Goal: Communication & Community: Answer question/provide support

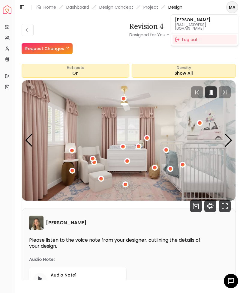
click at [208, 90] on html "Spacejoy Dashboard Overview Projects My Referrals My Profile Gift Card Balance …" at bounding box center [121, 146] width 243 height 293
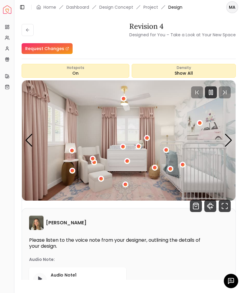
click at [207, 89] on icon "Pause" at bounding box center [210, 92] width 7 height 7
click at [26, 28] on icon at bounding box center [27, 30] width 5 height 5
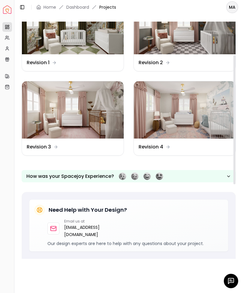
scroll to position [153, 0]
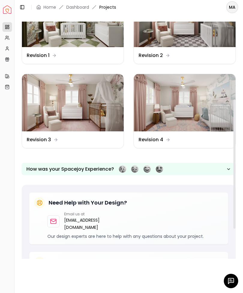
click at [159, 100] on img at bounding box center [185, 102] width 102 height 57
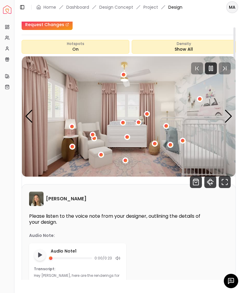
scroll to position [23, 0]
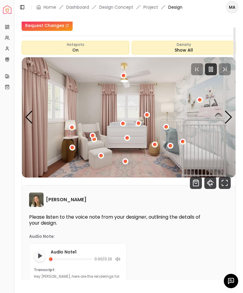
click at [209, 68] on rect "Pause" at bounding box center [209, 69] width 1 height 5
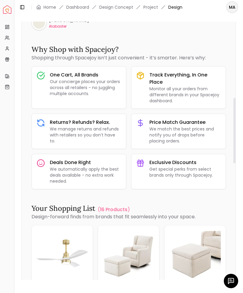
scroll to position [447, 0]
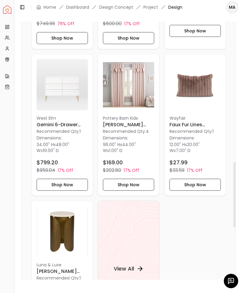
click at [20, 187] on div "Revision 4 Designed for You – Take a Look at Your New Space Request Changes Rev…" at bounding box center [128, 150] width 228 height 272
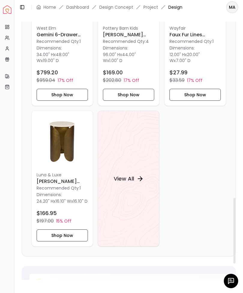
scroll to position [737, 0]
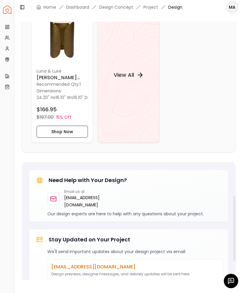
click at [16, 164] on button "Toggle Sidebar" at bounding box center [14, 146] width 5 height 293
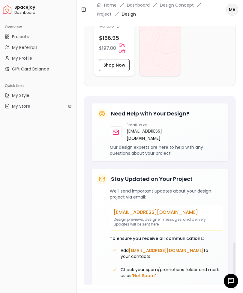
scroll to position [956, 0]
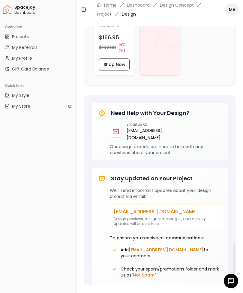
click at [160, 47] on div "View All" at bounding box center [159, 10] width 41 height 132
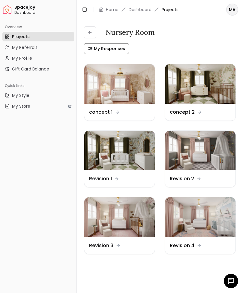
click at [91, 31] on icon at bounding box center [89, 32] width 5 height 5
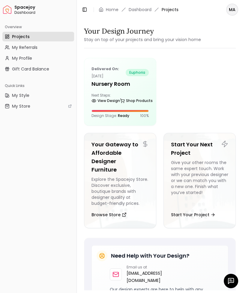
click at [113, 9] on link "Home" at bounding box center [112, 10] width 13 height 6
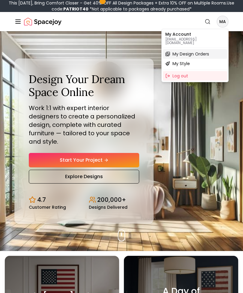
click at [179, 53] on span "My Design Orders" at bounding box center [190, 54] width 37 height 6
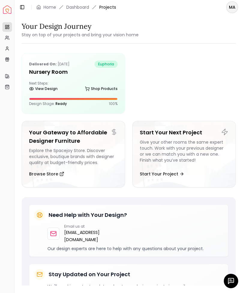
click at [41, 69] on h5 "Nursery Room" at bounding box center [73, 72] width 88 height 8
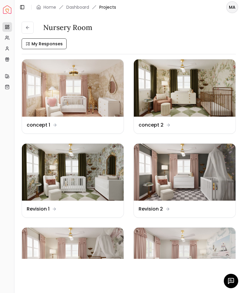
scroll to position [116, 0]
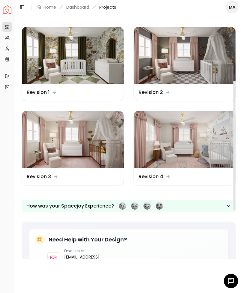
click at [156, 142] on img at bounding box center [185, 139] width 102 height 57
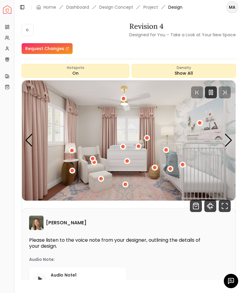
click at [225, 277] on div at bounding box center [230, 280] width 14 height 14
click at [210, 92] on rect "Pause" at bounding box center [209, 92] width 1 height 5
click at [229, 273] on div "[PERSON_NAME] Please listen to the voice note from your designer, outlining the…" at bounding box center [128, 264] width 213 height 112
click at [229, 281] on icon "button" at bounding box center [230, 280] width 7 height 7
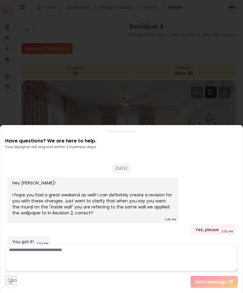
scroll to position [599, 0]
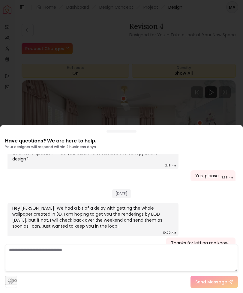
click at [24, 246] on textarea at bounding box center [121, 257] width 232 height 27
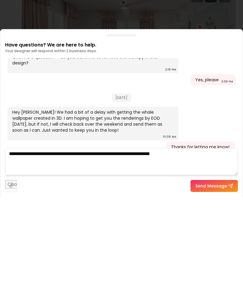
click at [174, 244] on textarea "**********" at bounding box center [121, 257] width 232 height 27
click at [216, 244] on textarea "**********" at bounding box center [121, 257] width 232 height 27
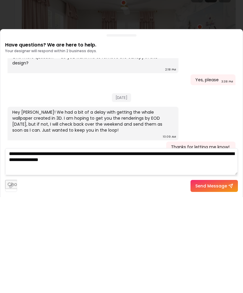
click at [163, 244] on textarea "**********" at bounding box center [121, 257] width 232 height 27
type textarea "**********"
click at [204, 275] on button "Send Message" at bounding box center [213, 281] width 47 height 12
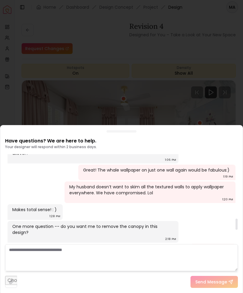
click at [22, 90] on div at bounding box center [121, 146] width 243 height 293
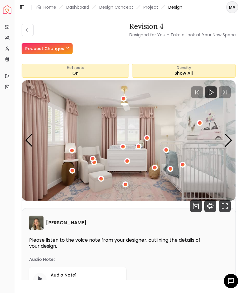
click at [207, 205] on icon "360 View" at bounding box center [210, 206] width 12 height 12
click at [223, 205] on icon "Fullscreen" at bounding box center [224, 206] width 12 height 12
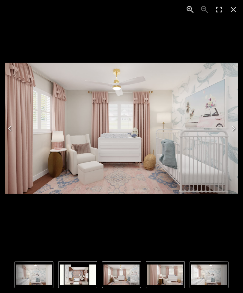
click at [117, 272] on img "1 of 4" at bounding box center [121, 274] width 36 height 20
click at [165, 276] on img "2 of 4" at bounding box center [165, 274] width 36 height 20
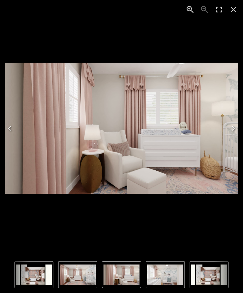
click at [164, 269] on img "3 of 4" at bounding box center [165, 274] width 36 height 20
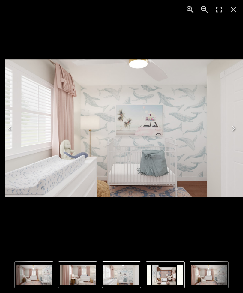
click at [231, 9] on icon "Close" at bounding box center [233, 10] width 10 height 10
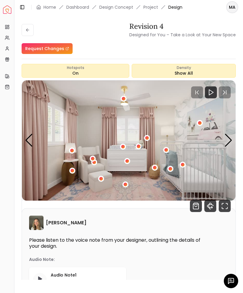
click at [28, 30] on icon at bounding box center [27, 30] width 5 height 5
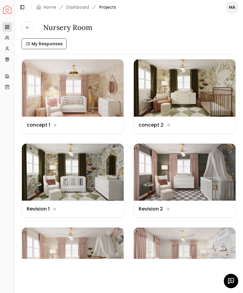
scroll to position [83, 0]
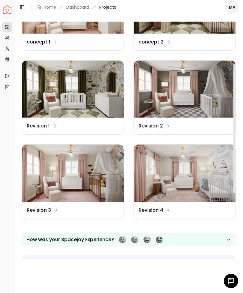
click at [69, 175] on img at bounding box center [73, 172] width 102 height 57
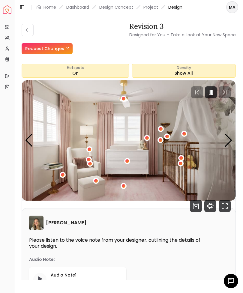
click at [207, 93] on div at bounding box center [211, 92] width 12 height 12
click at [226, 203] on icon "Fullscreen" at bounding box center [225, 203] width 1 height 1
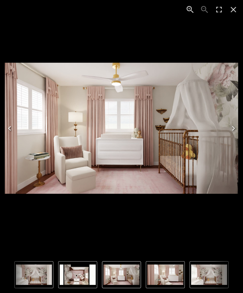
click at [231, 10] on icon "Close" at bounding box center [233, 10] width 10 height 10
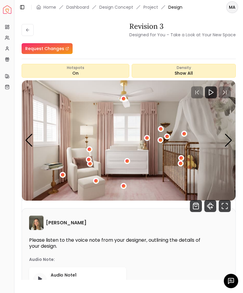
click at [207, 204] on icon "360 View" at bounding box center [210, 206] width 12 height 12
click at [221, 202] on icon "Fullscreen" at bounding box center [224, 206] width 12 height 12
